Goal: Navigation & Orientation: Find specific page/section

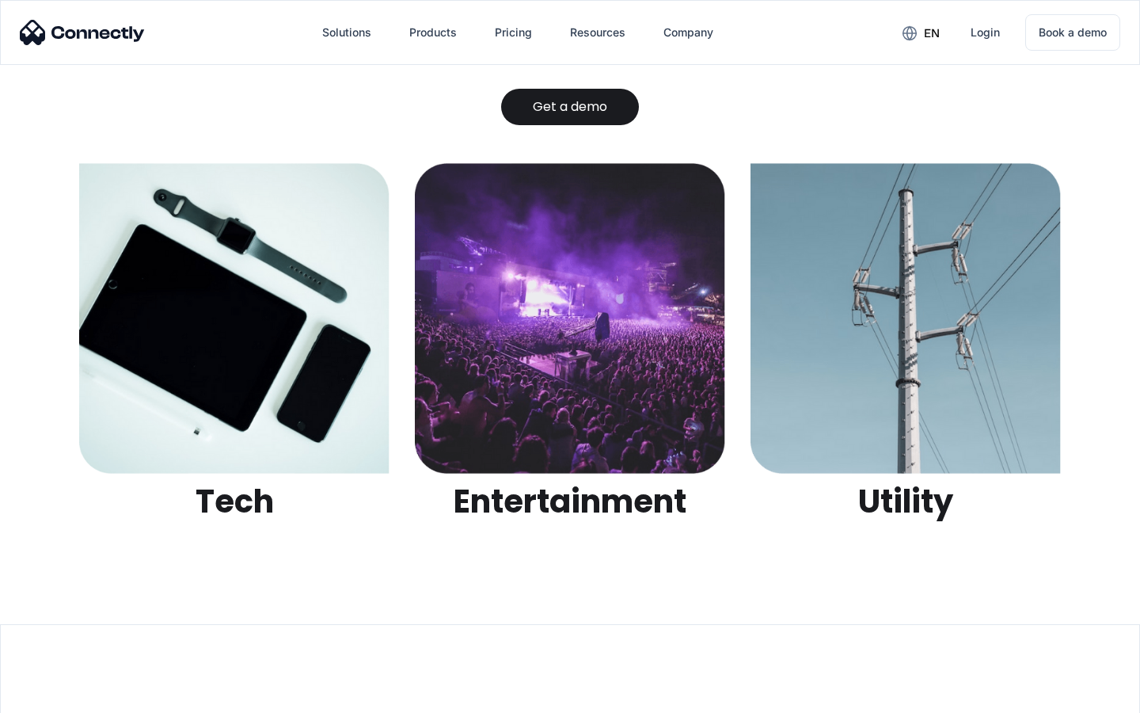
scroll to position [4996, 0]
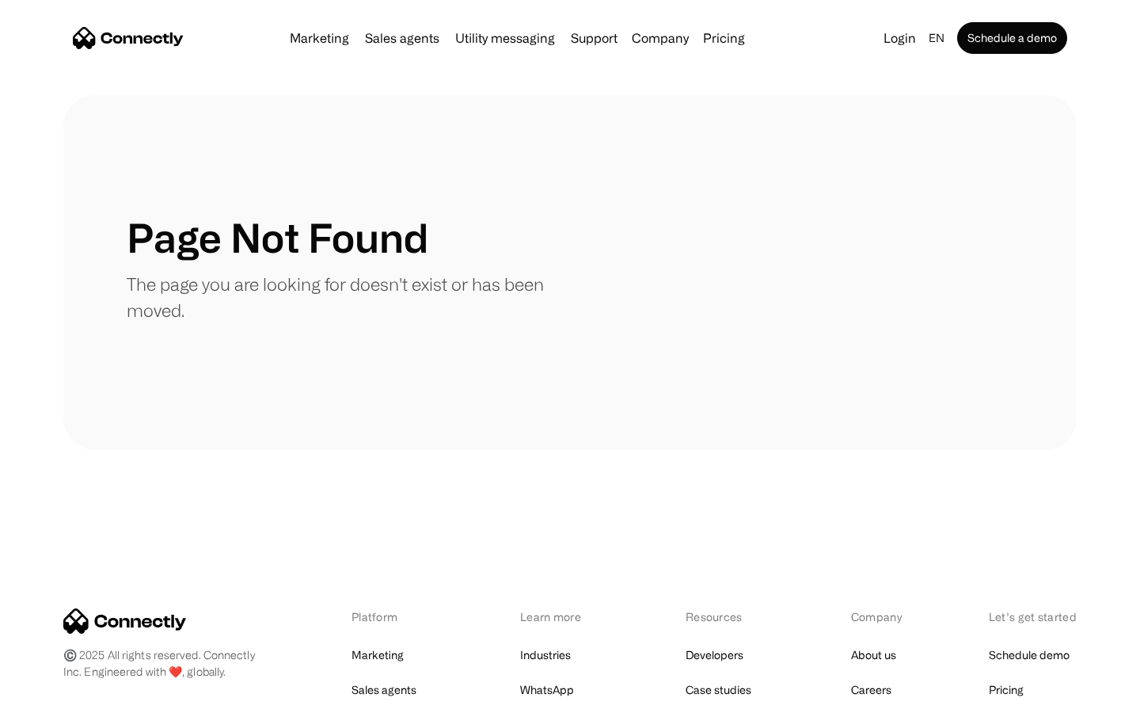
scroll to position [289, 0]
